Goal: Information Seeking & Learning: Learn about a topic

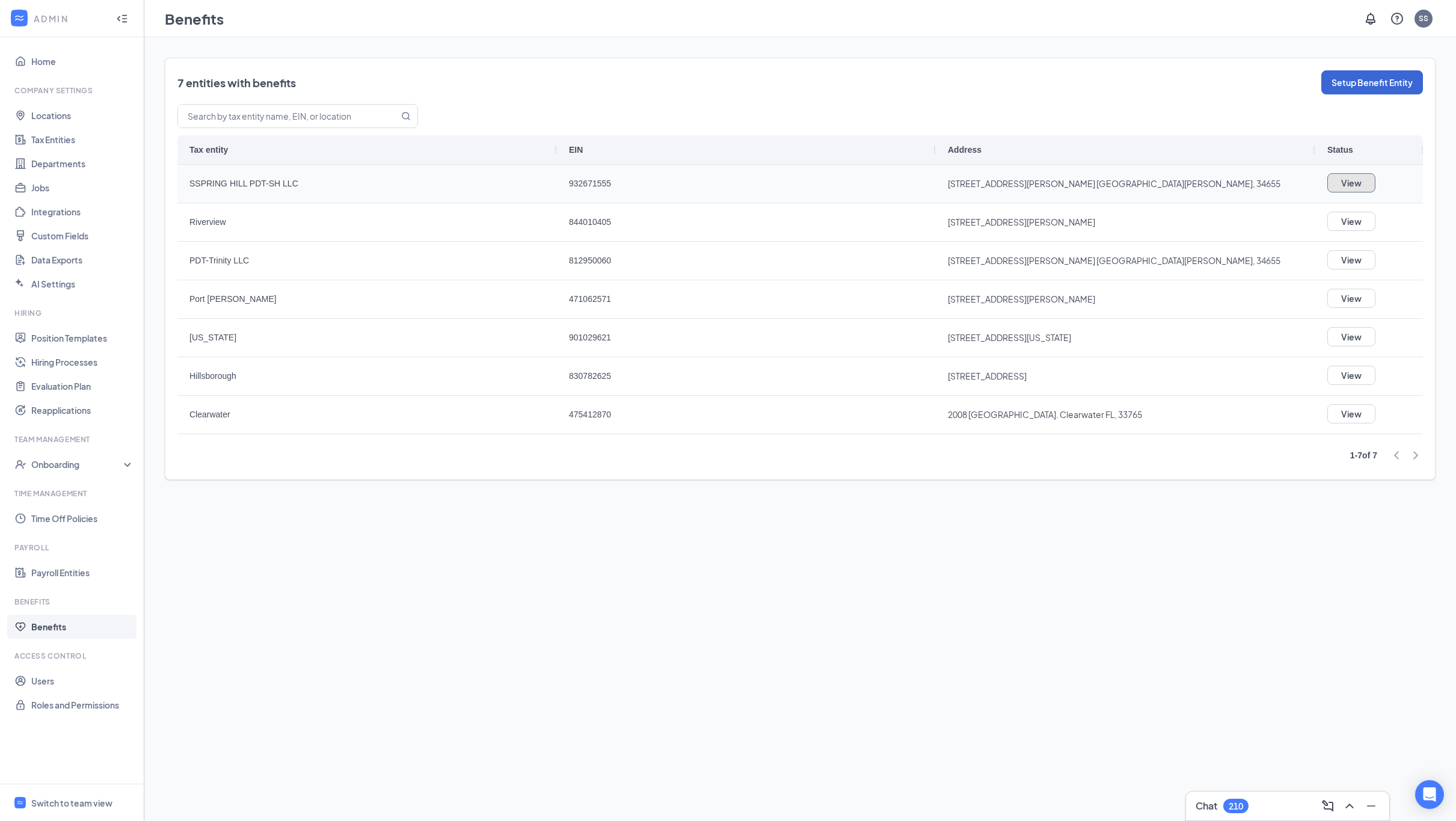
click at [1348, 187] on button "View" at bounding box center [1351, 183] width 48 height 19
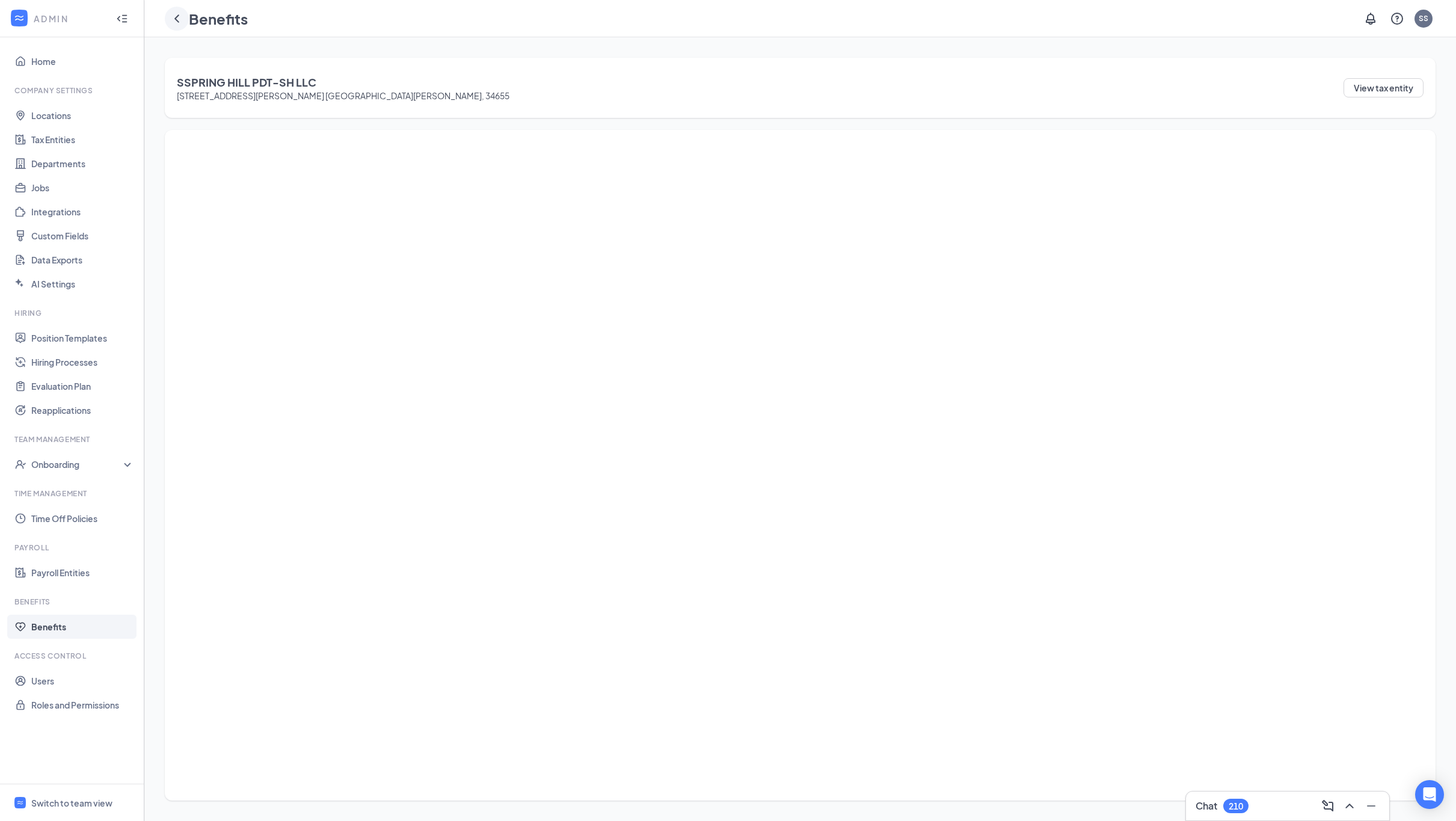
click at [172, 21] on icon "ChevronLeft" at bounding box center [177, 19] width 14 height 14
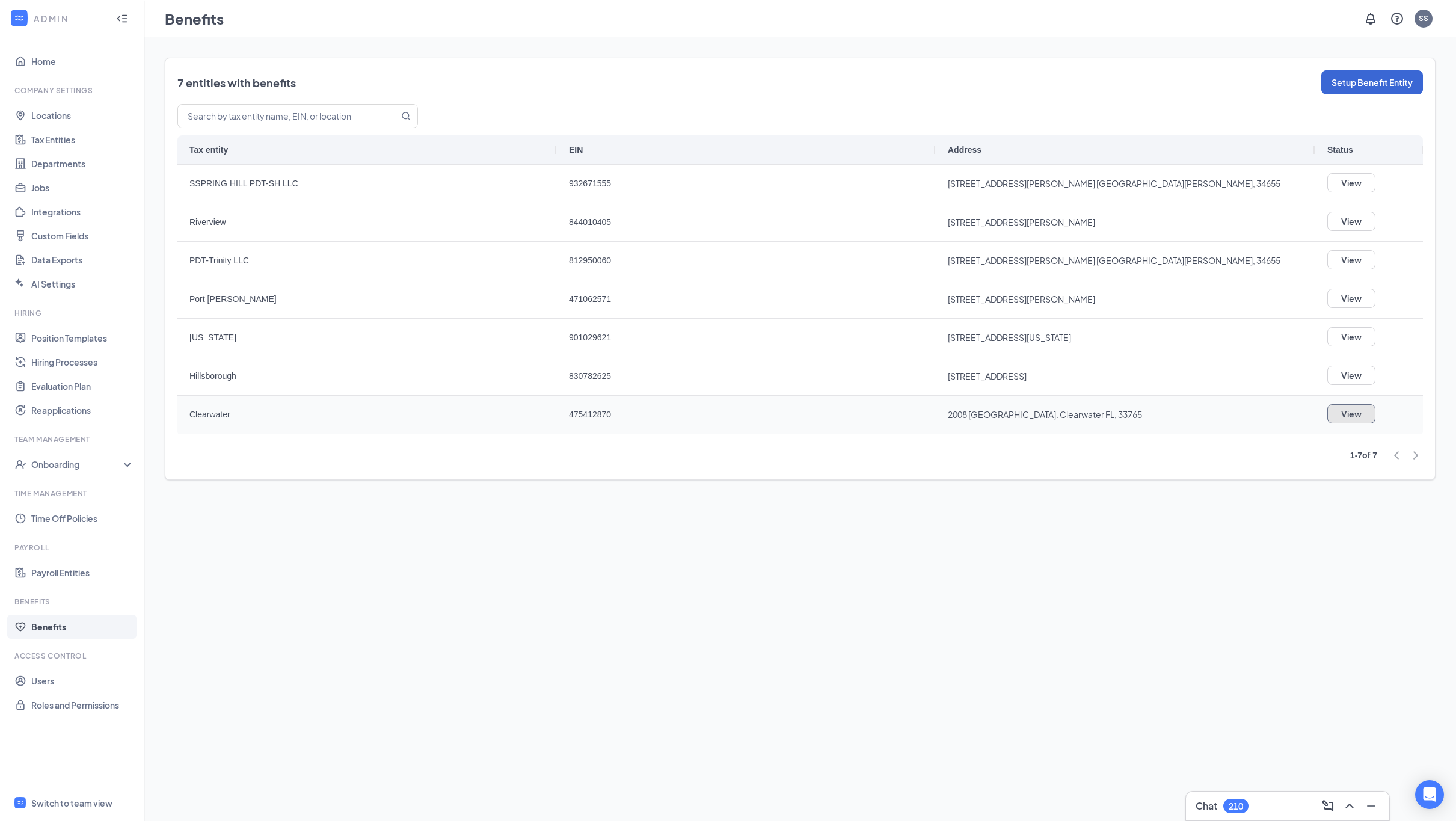
click at [1350, 416] on button "View" at bounding box center [1351, 414] width 48 height 19
